Goal: Book appointment/travel/reservation

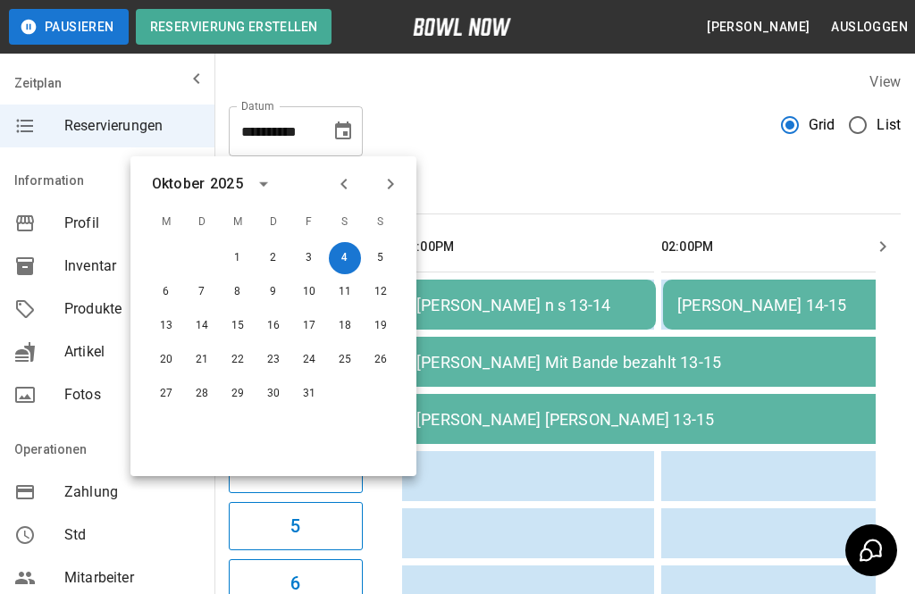
scroll to position [0, 1157]
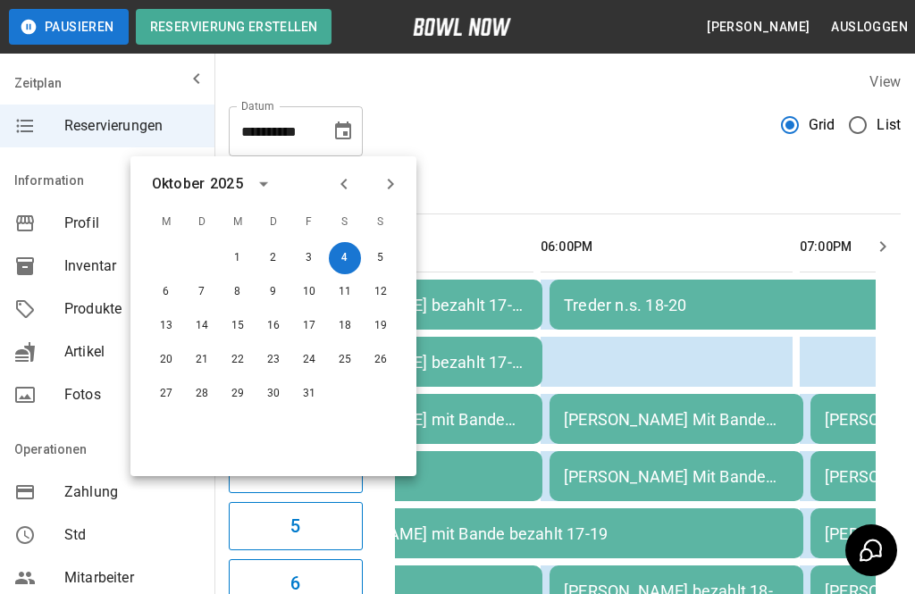
click at [405, 183] on button "Next month" at bounding box center [390, 184] width 30 height 30
click at [411, 188] on div "[DATE]" at bounding box center [273, 184] width 286 height 27
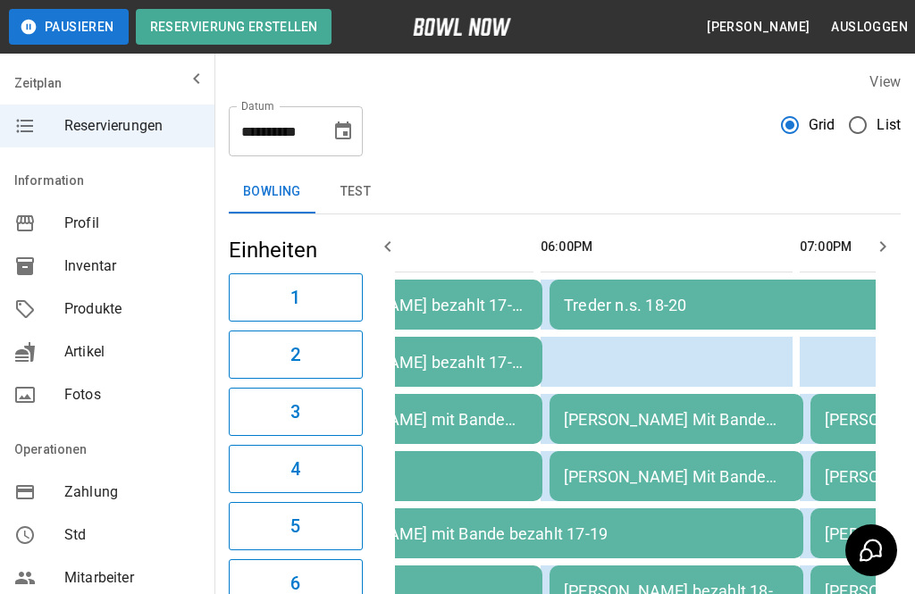
click at [347, 148] on button "Choose date, selected date is 4. Okt. 2025" at bounding box center [343, 131] width 36 height 36
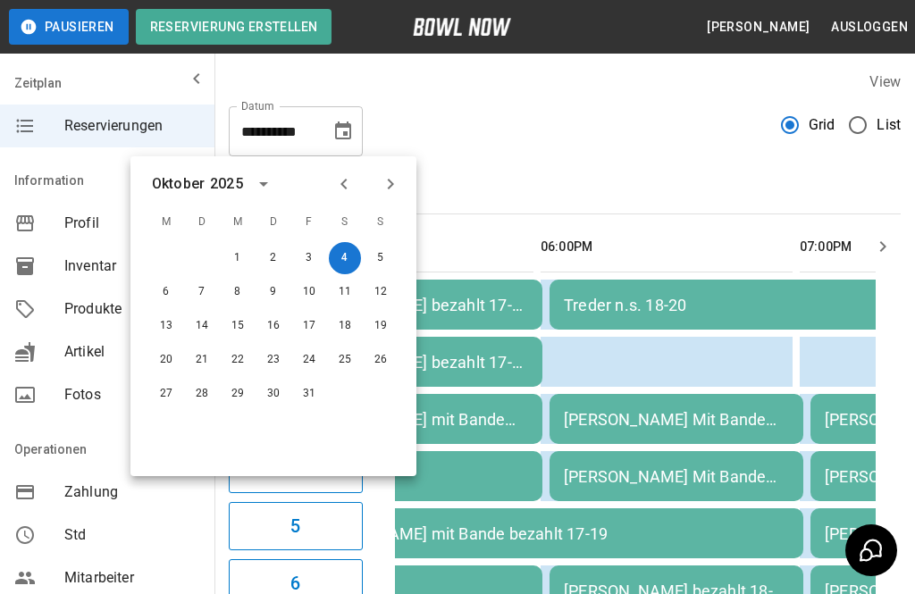
click at [383, 200] on div "[DATE] M D M D F S S 1 2 3 4 5 6 7 8 9 10 11 12 13 14 15 16 17 18 19 20 21 22 2…" at bounding box center [273, 316] width 286 height 320
click at [396, 182] on icon "Next month" at bounding box center [390, 183] width 21 height 21
click at [306, 327] on button "14" at bounding box center [309, 326] width 32 height 32
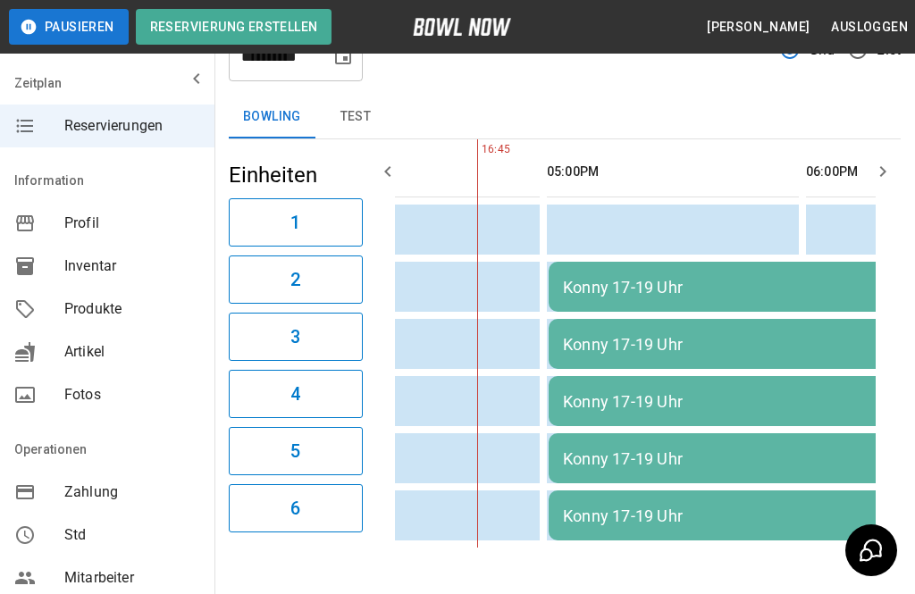
scroll to position [0, 125]
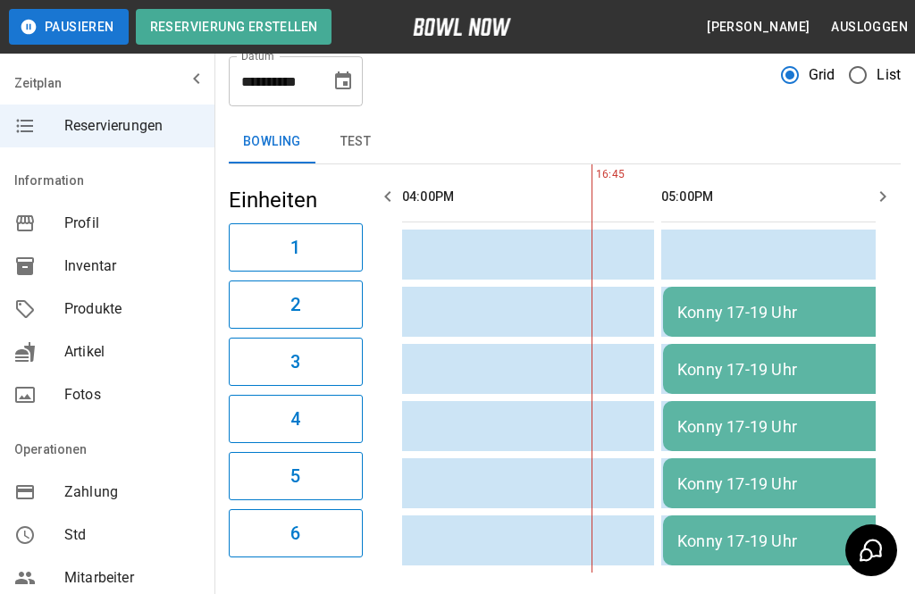
click at [357, 76] on button "Choose date, selected date is 14. Nov. 2025" at bounding box center [343, 81] width 36 height 36
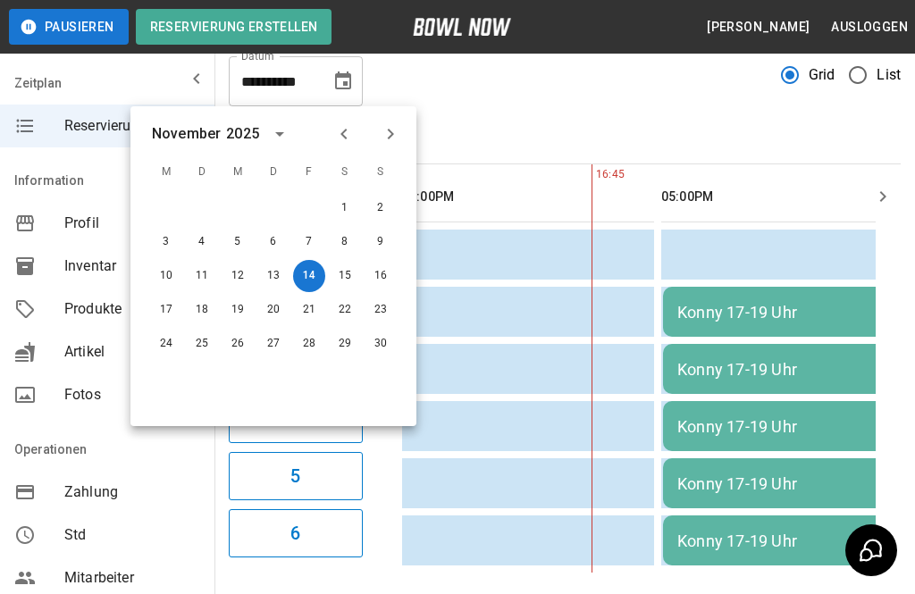
click at [304, 350] on button "28" at bounding box center [309, 344] width 32 height 32
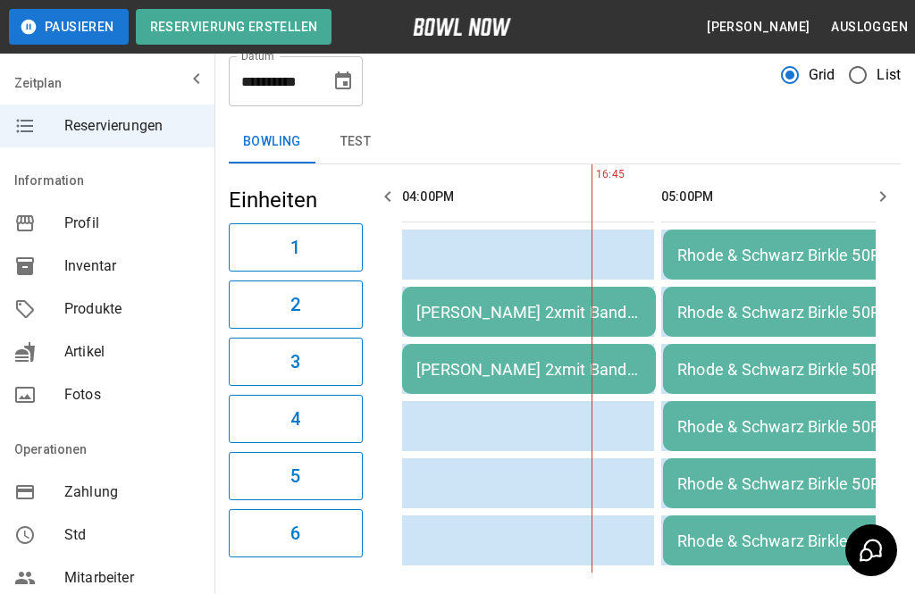
click at [348, 90] on icon "Choose date, selected date is 28. Nov. 2025" at bounding box center [342, 81] width 21 height 21
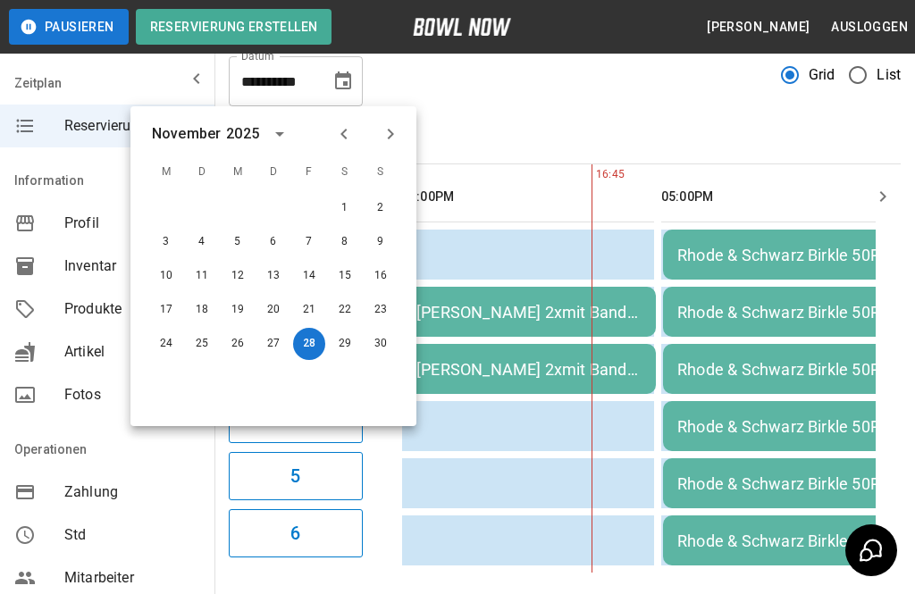
click at [311, 270] on button "14" at bounding box center [309, 276] width 32 height 32
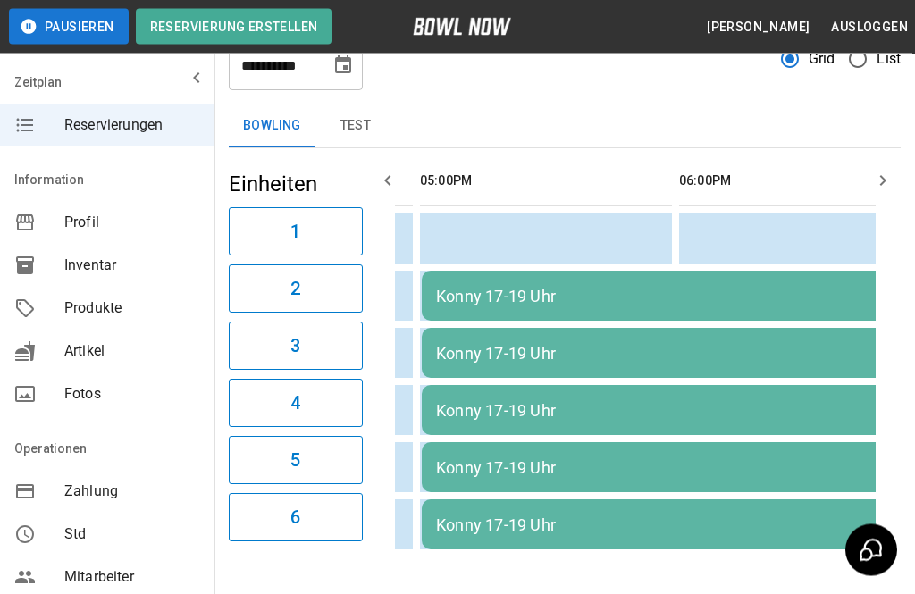
click at [351, 71] on icon "Choose date, selected date is 14. Nov. 2025" at bounding box center [343, 65] width 16 height 18
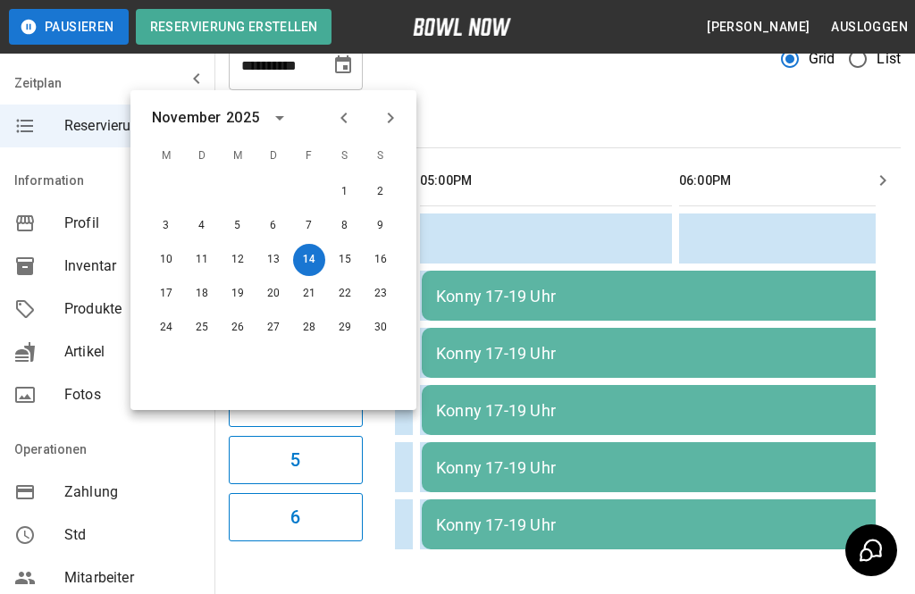
click at [394, 114] on icon "Next month" at bounding box center [390, 117] width 21 height 21
click at [345, 262] on button "20" at bounding box center [345, 260] width 32 height 32
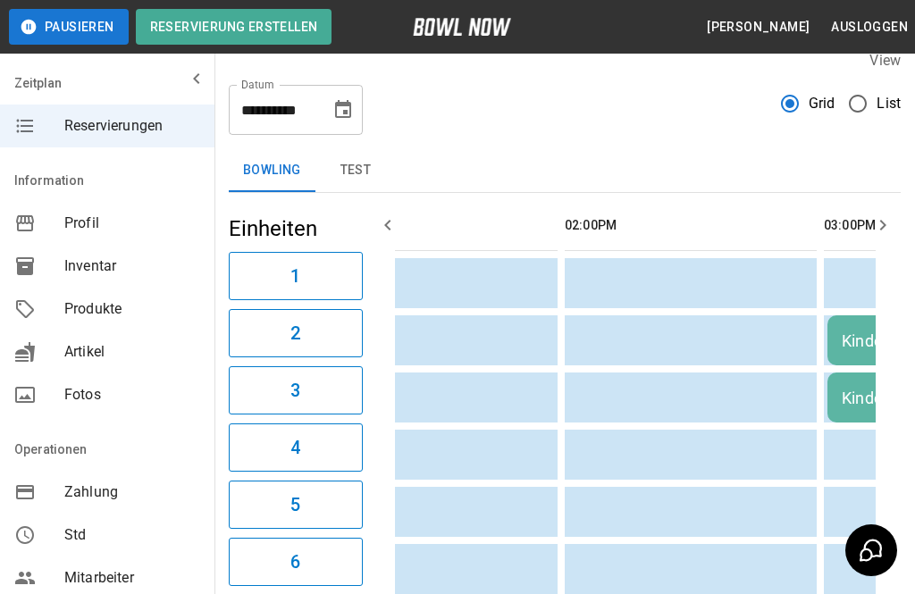
scroll to position [48, 0]
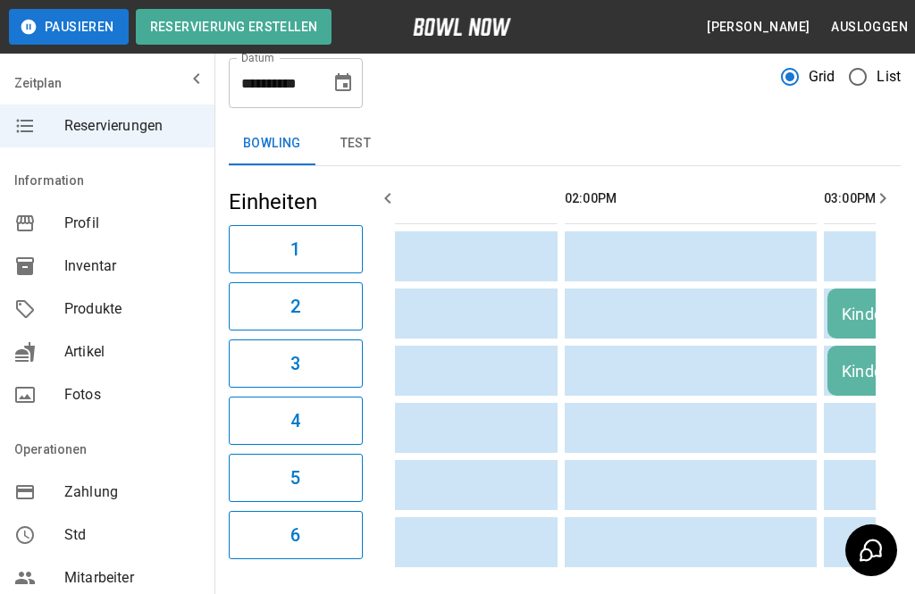
click at [356, 81] on button "Choose date, selected date is 20. Dez. 2025" at bounding box center [343, 83] width 36 height 36
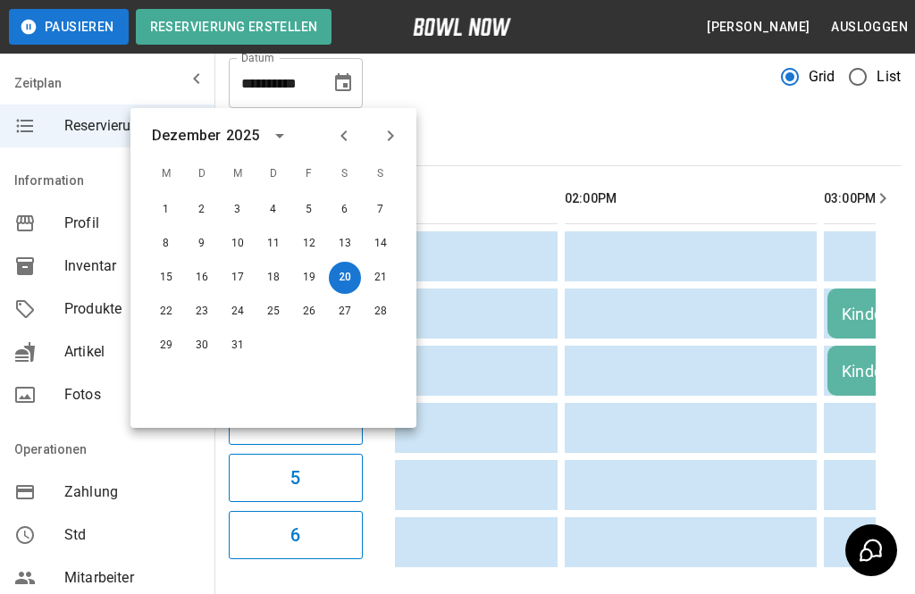
click at [362, 123] on div at bounding box center [366, 136] width 21 height 30
click at [357, 143] on button "Previous month" at bounding box center [344, 136] width 30 height 30
click at [352, 143] on icon "Previous month" at bounding box center [343, 135] width 21 height 21
click at [355, 283] on button "18" at bounding box center [345, 278] width 32 height 32
type input "**********"
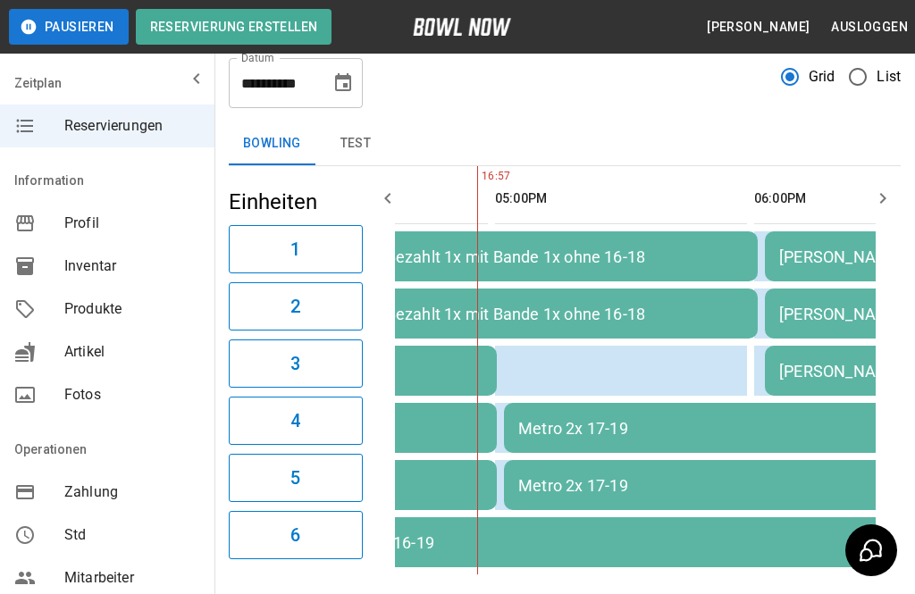
scroll to position [0, 943]
